Goal: Task Accomplishment & Management: Use online tool/utility

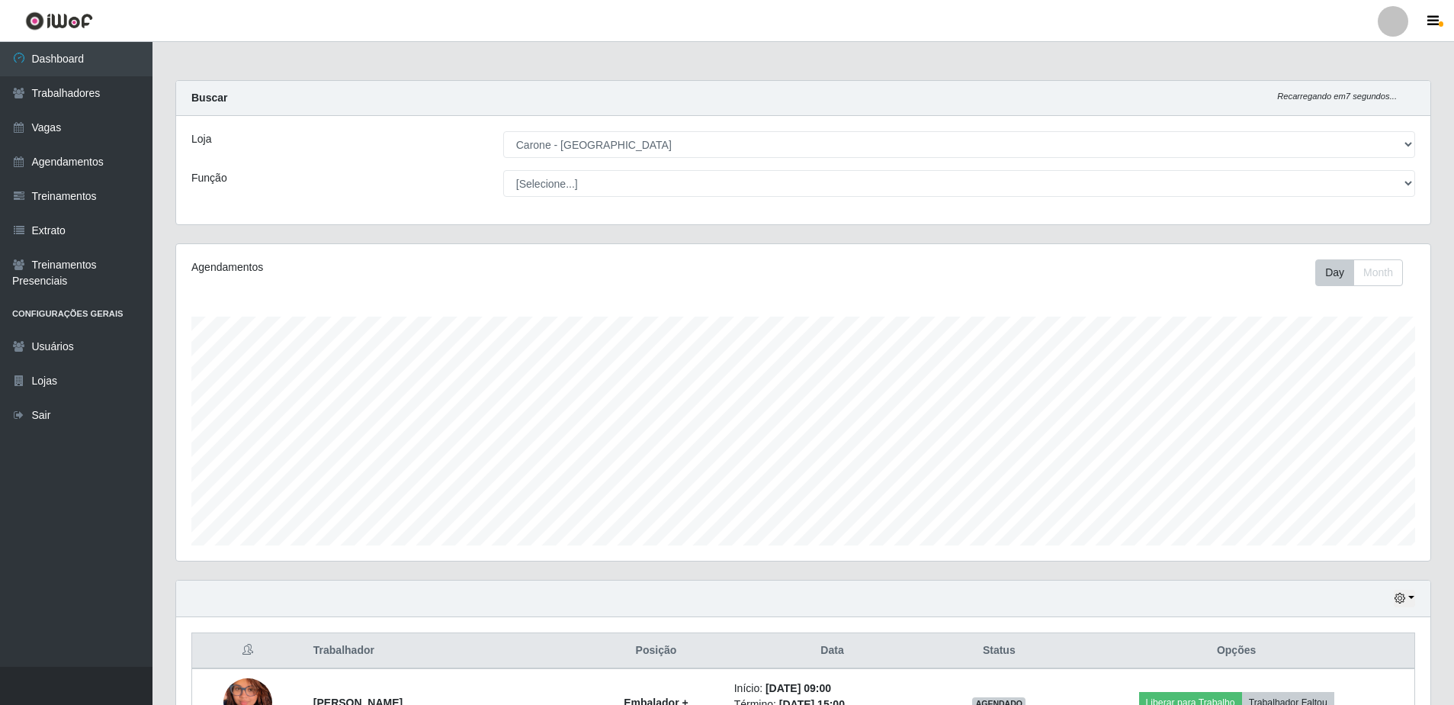
select select "505"
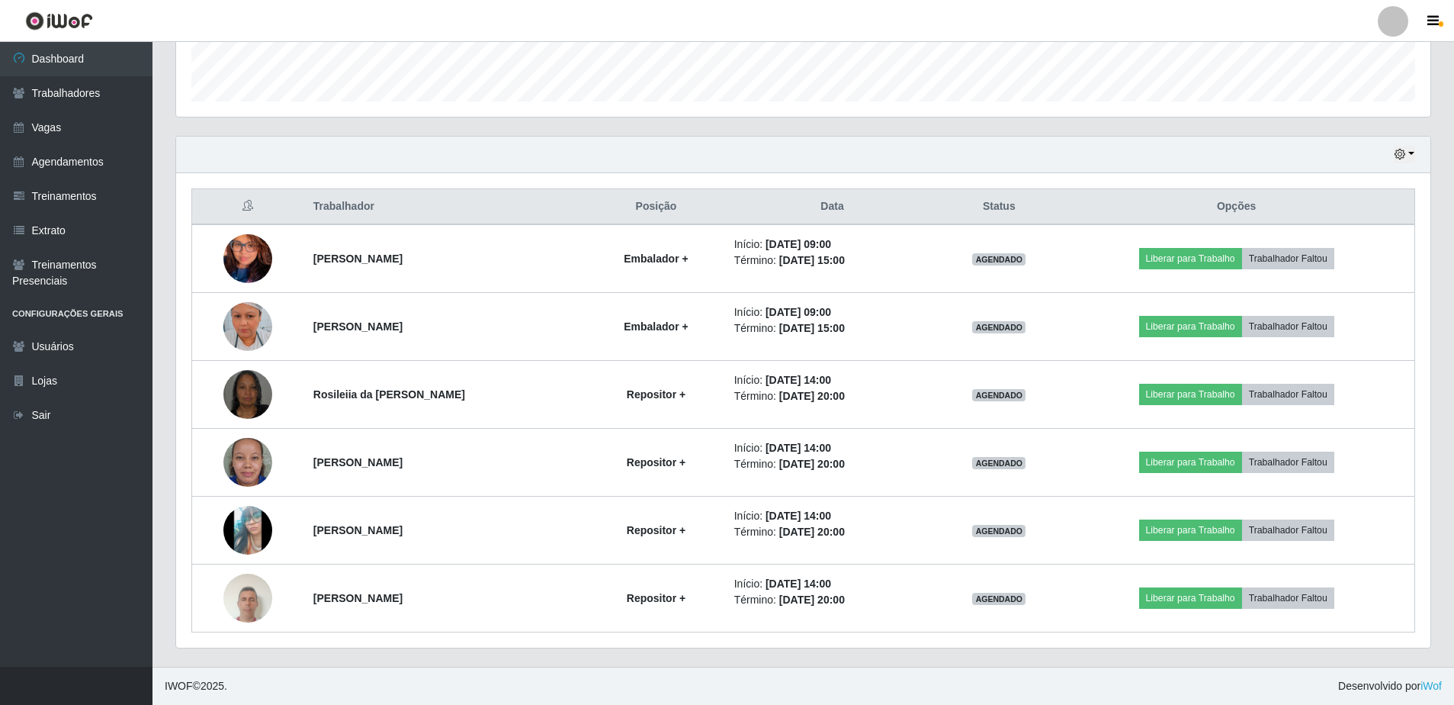
scroll to position [316, 1255]
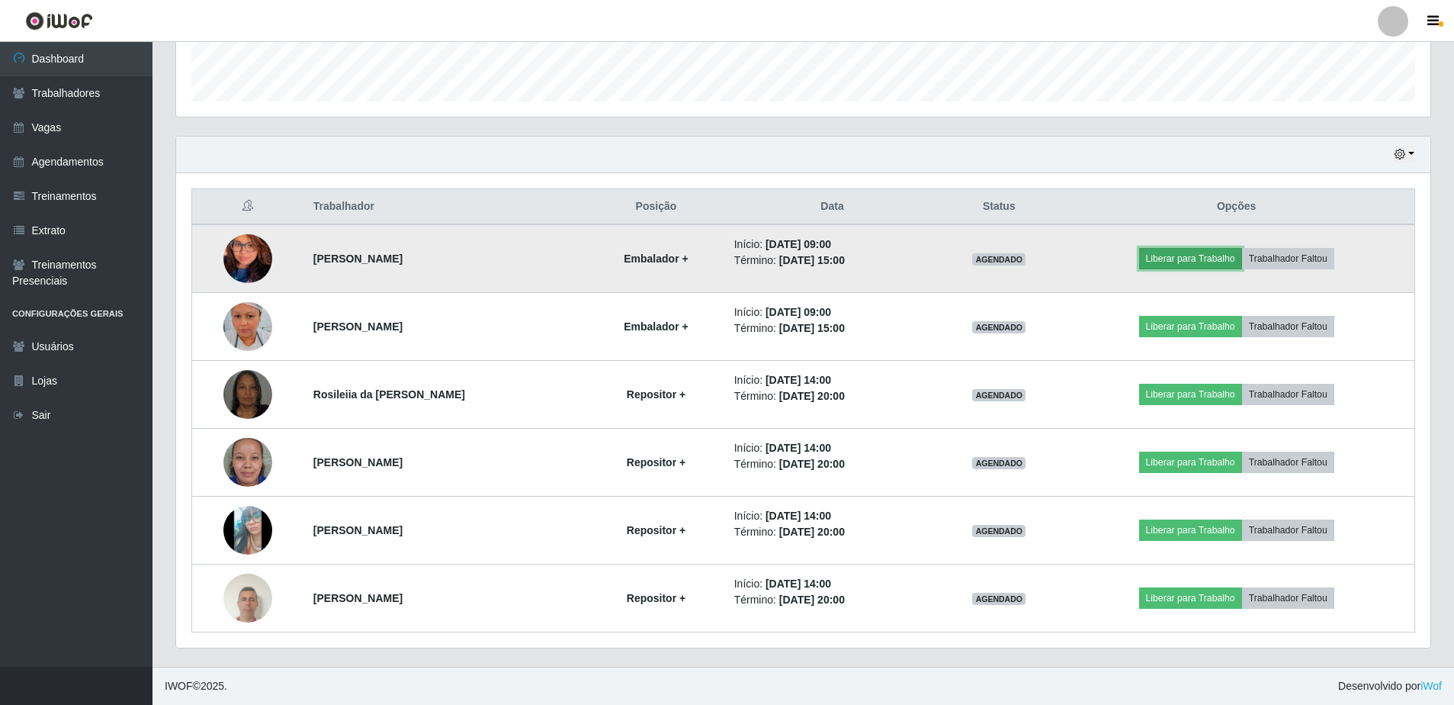
click at [1231, 253] on button "Liberar para Trabalho" at bounding box center [1190, 258] width 103 height 21
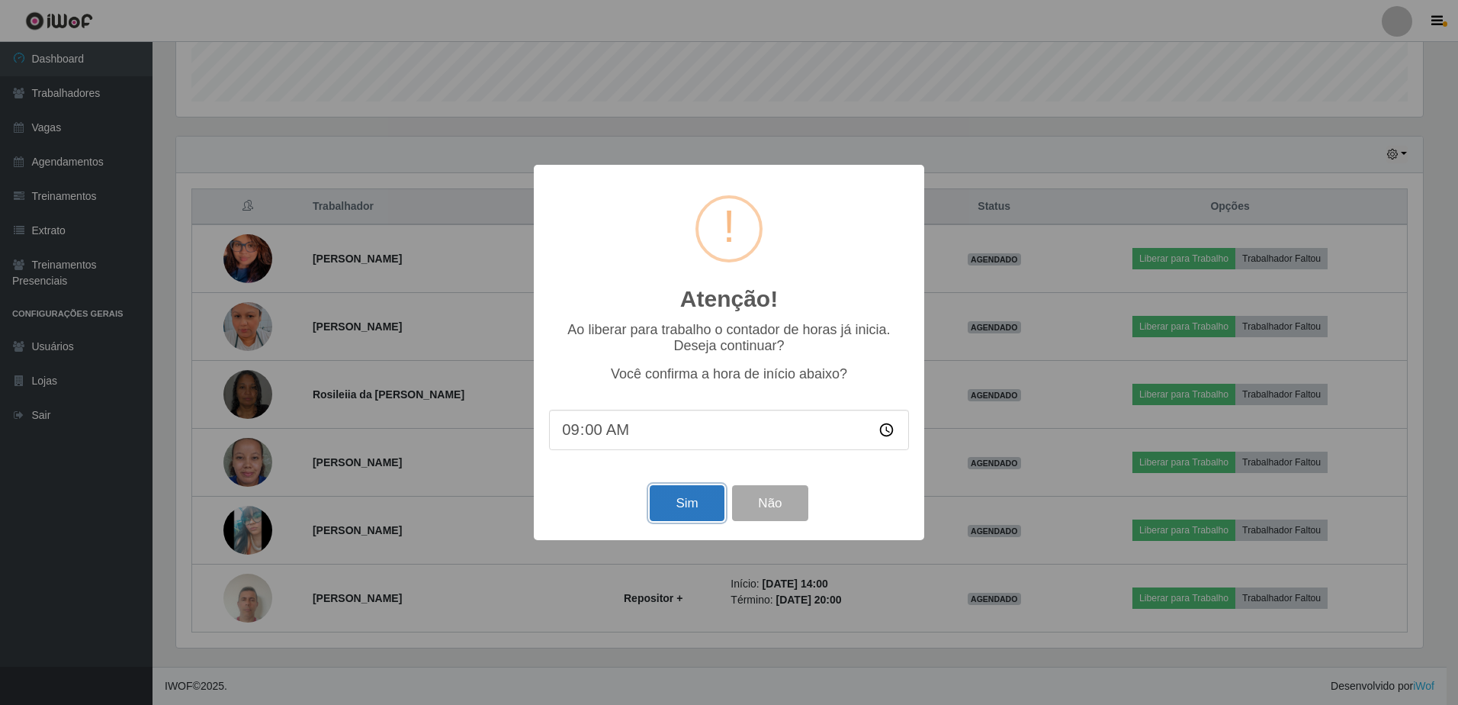
click at [693, 512] on button "Sim" at bounding box center [687, 503] width 74 height 36
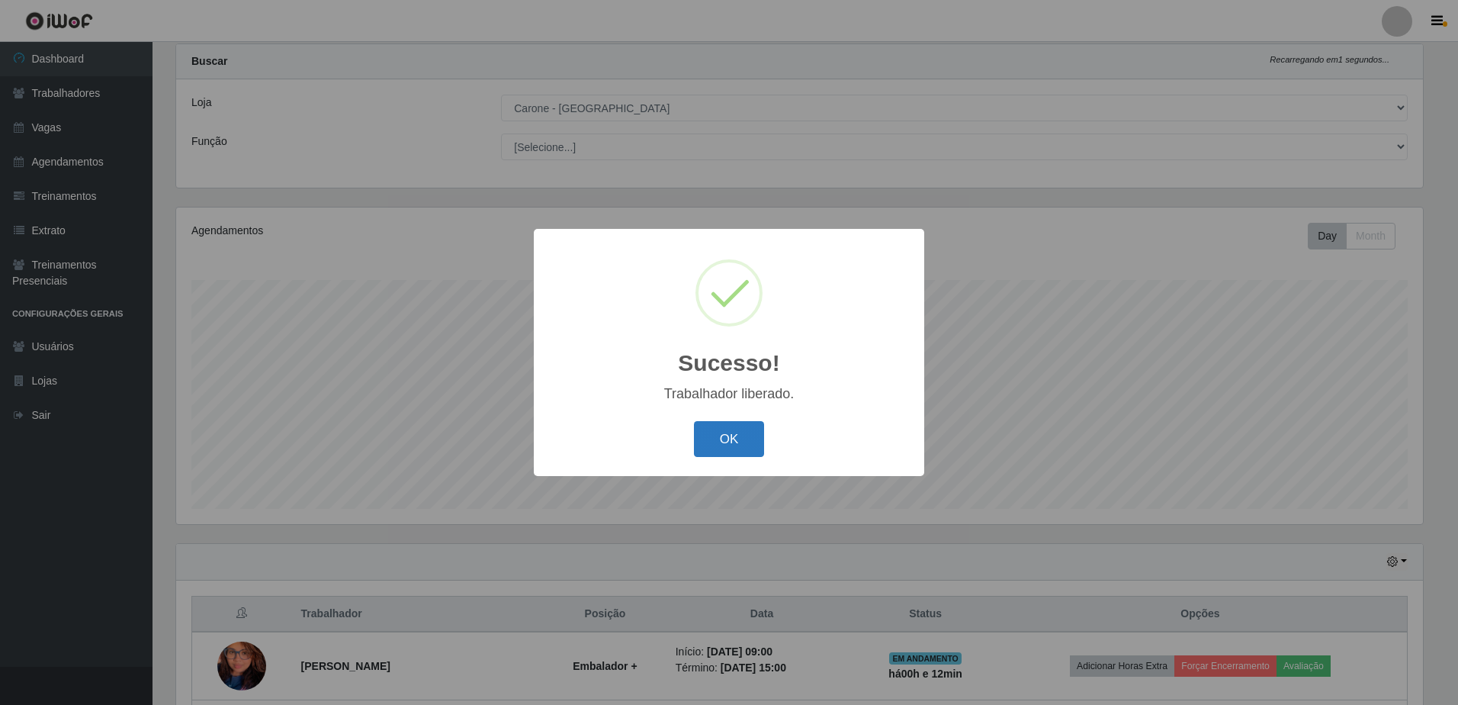
click at [738, 445] on button "OK" at bounding box center [729, 439] width 71 height 36
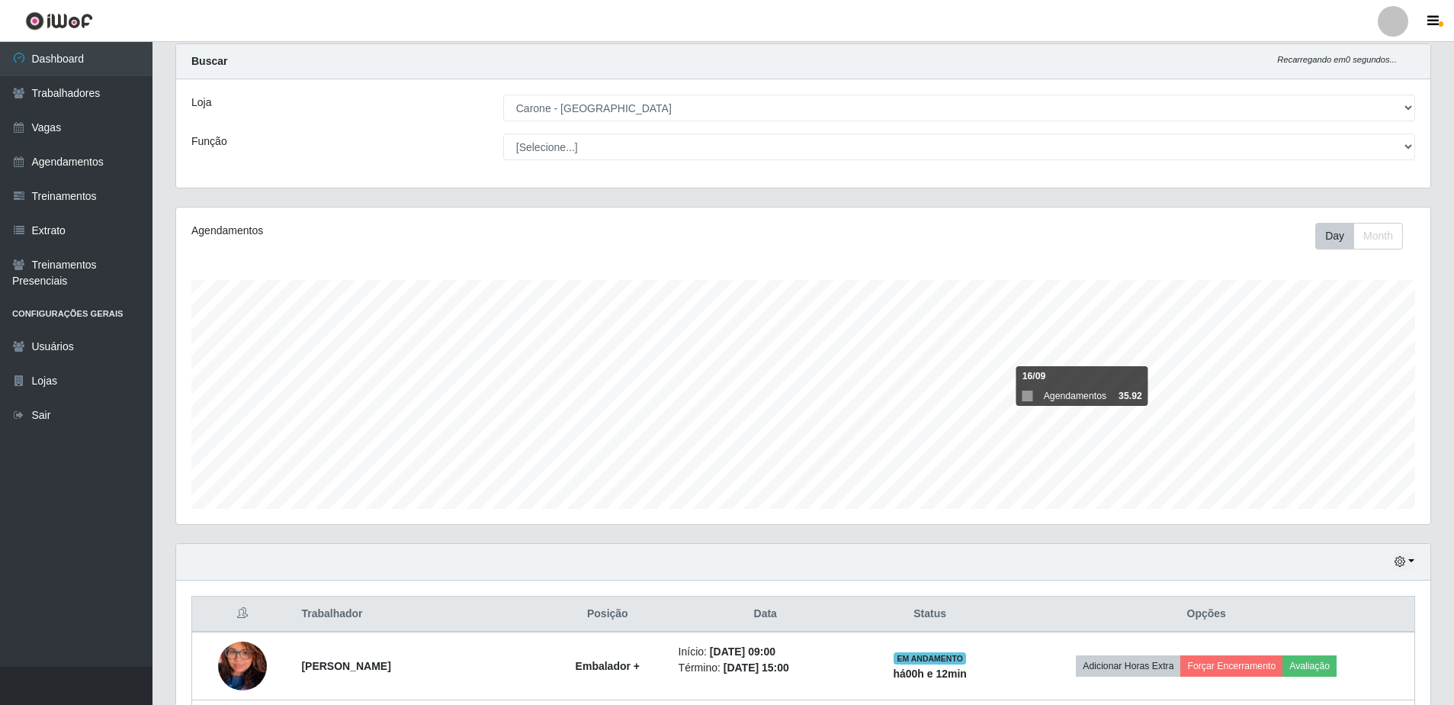
scroll to position [444, 0]
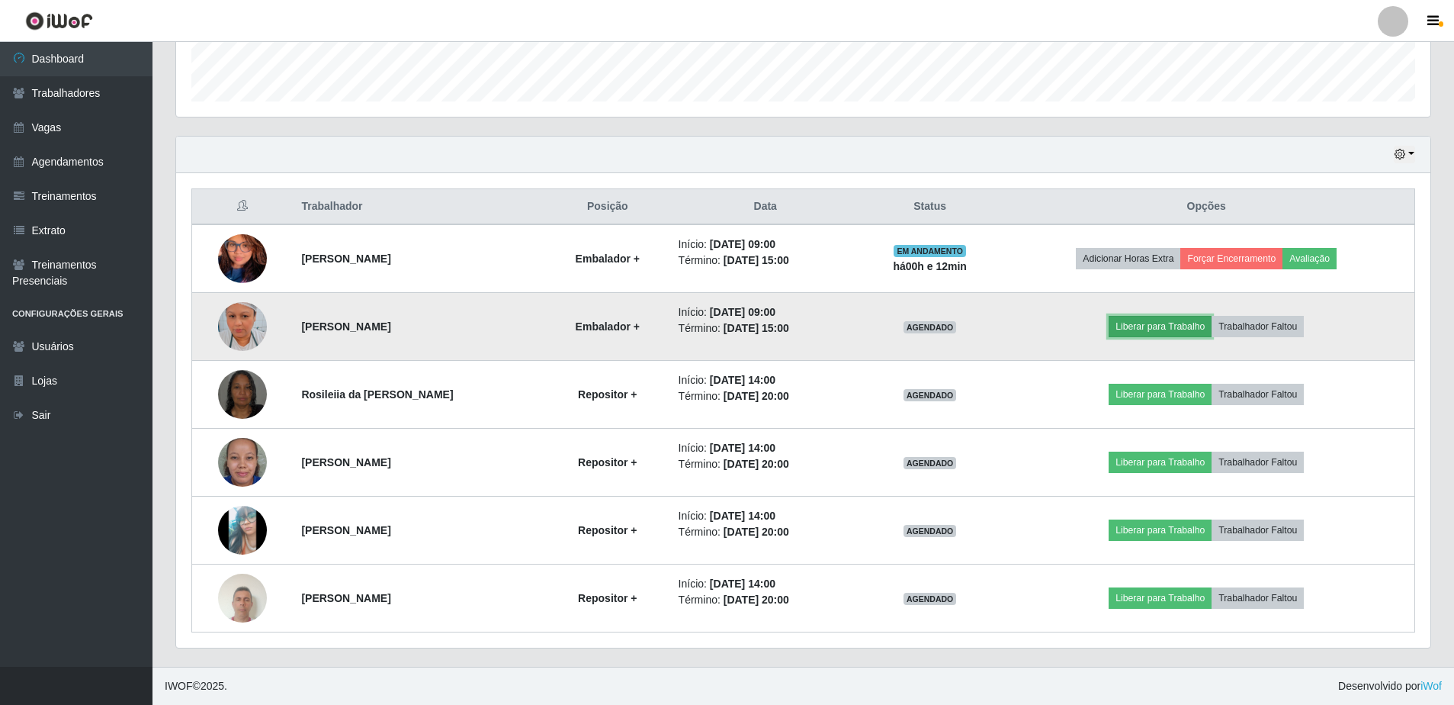
click at [1178, 328] on button "Liberar para Trabalho" at bounding box center [1160, 326] width 103 height 21
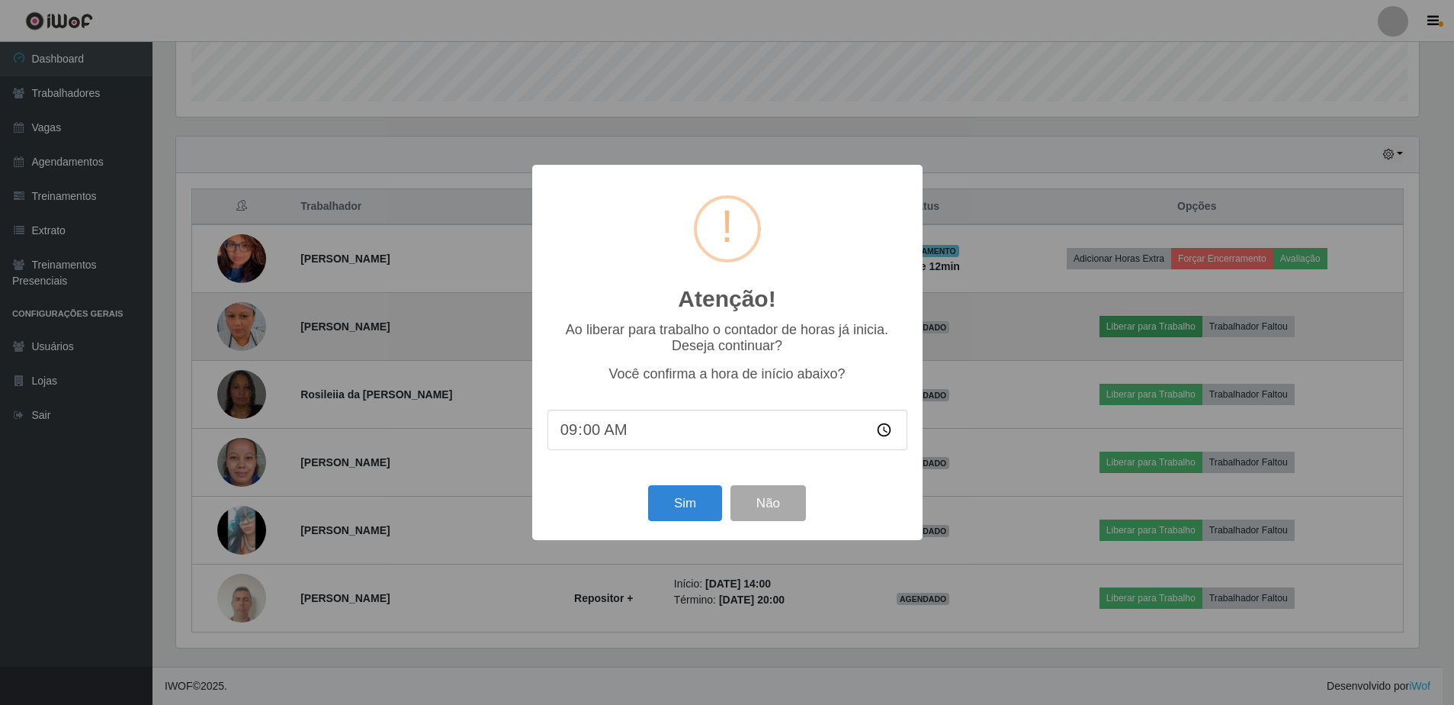
scroll to position [316, 1247]
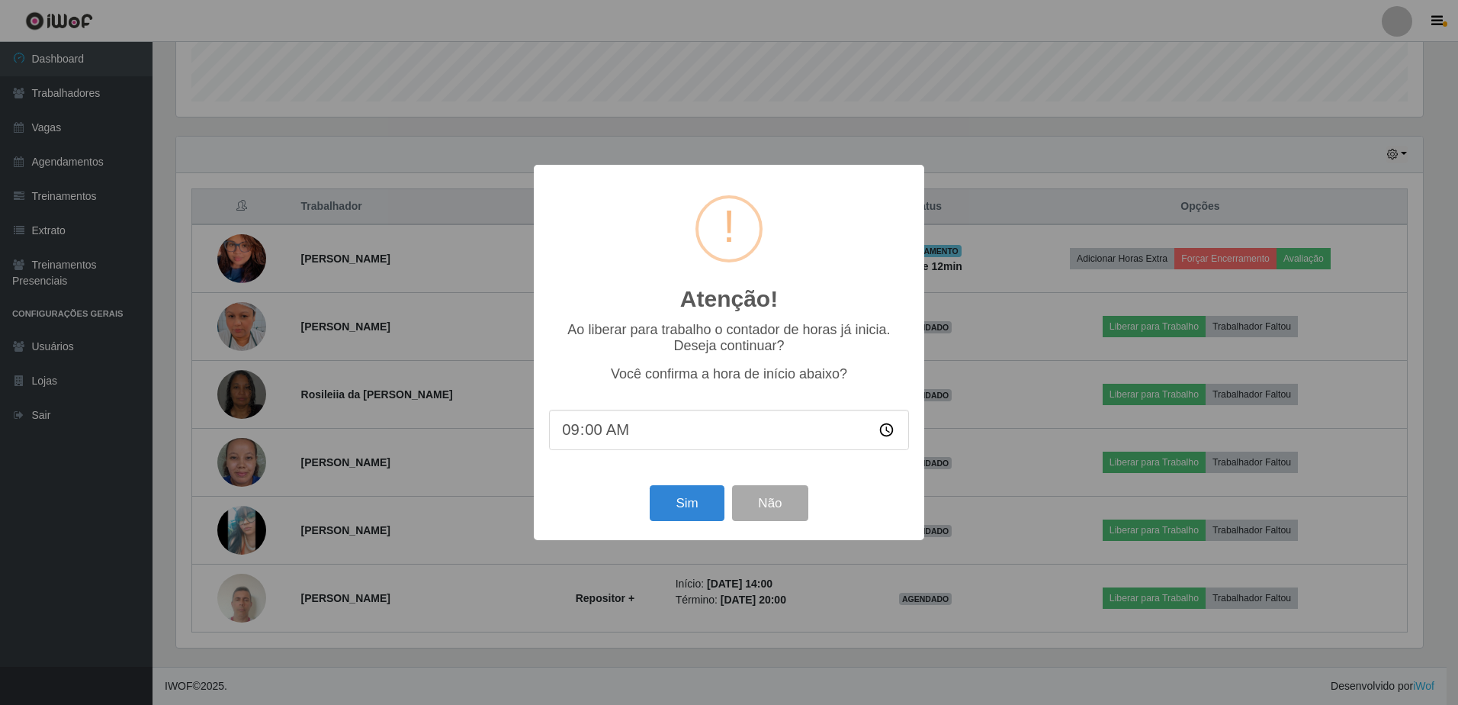
click at [590, 439] on input "09:00" at bounding box center [729, 430] width 360 height 40
type input "09:14"
click at [690, 507] on button "Sim" at bounding box center [687, 503] width 74 height 36
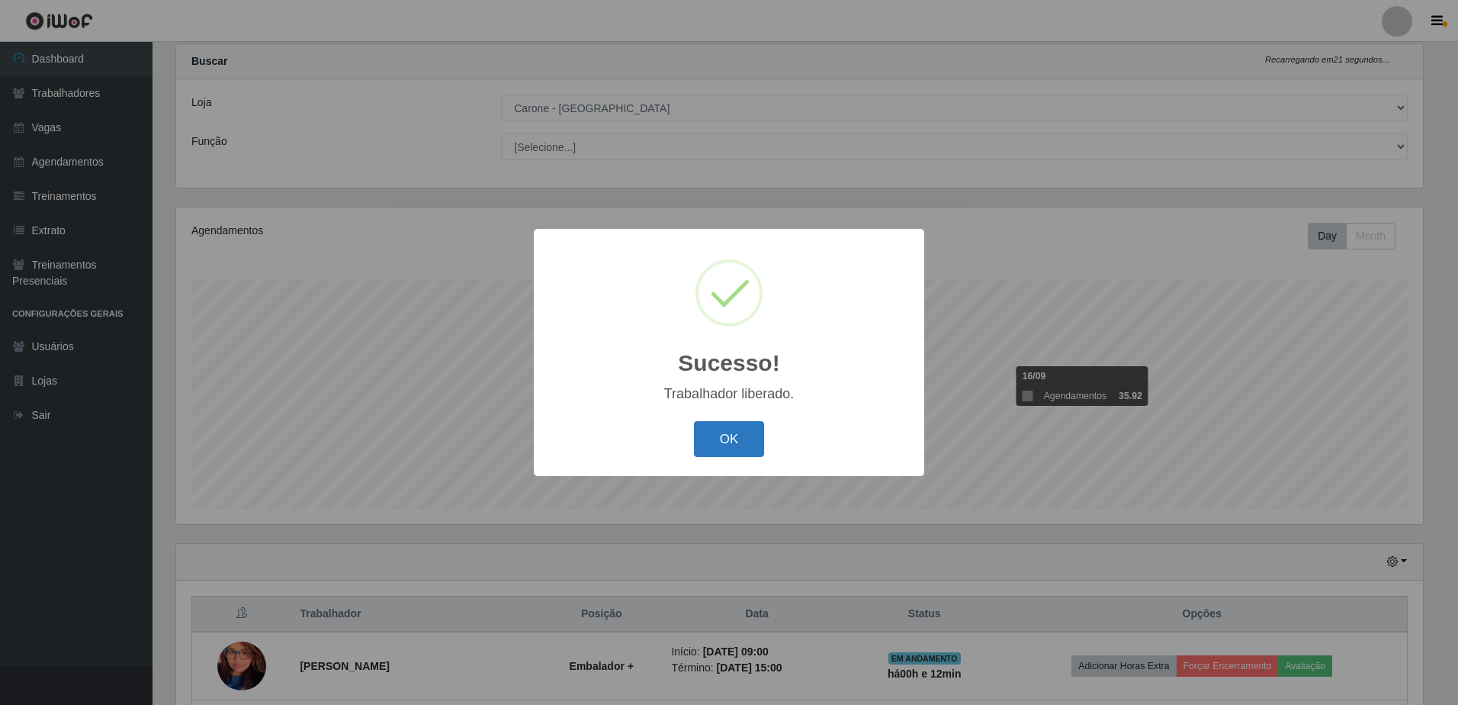
click at [742, 445] on button "OK" at bounding box center [729, 439] width 71 height 36
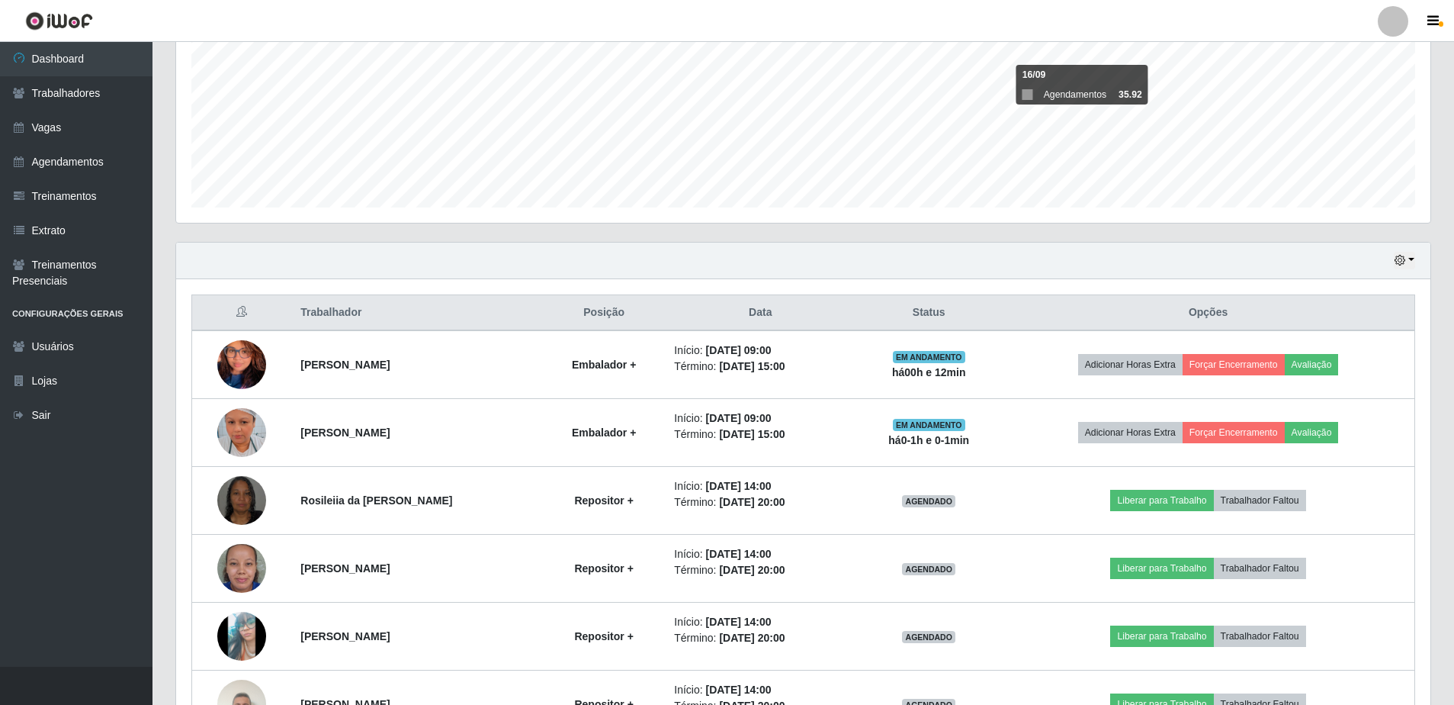
scroll to position [342, 0]
